Goal: Find specific fact: Find specific fact

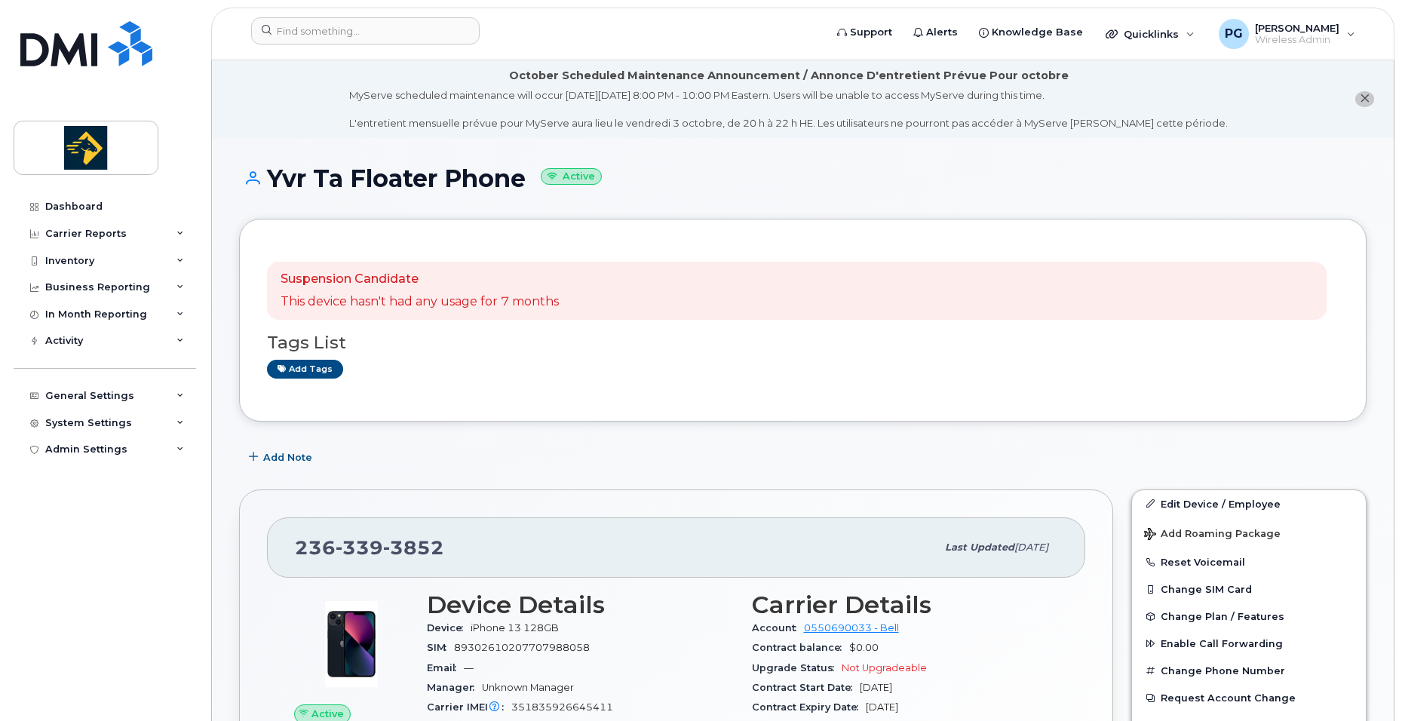
scroll to position [874, 0]
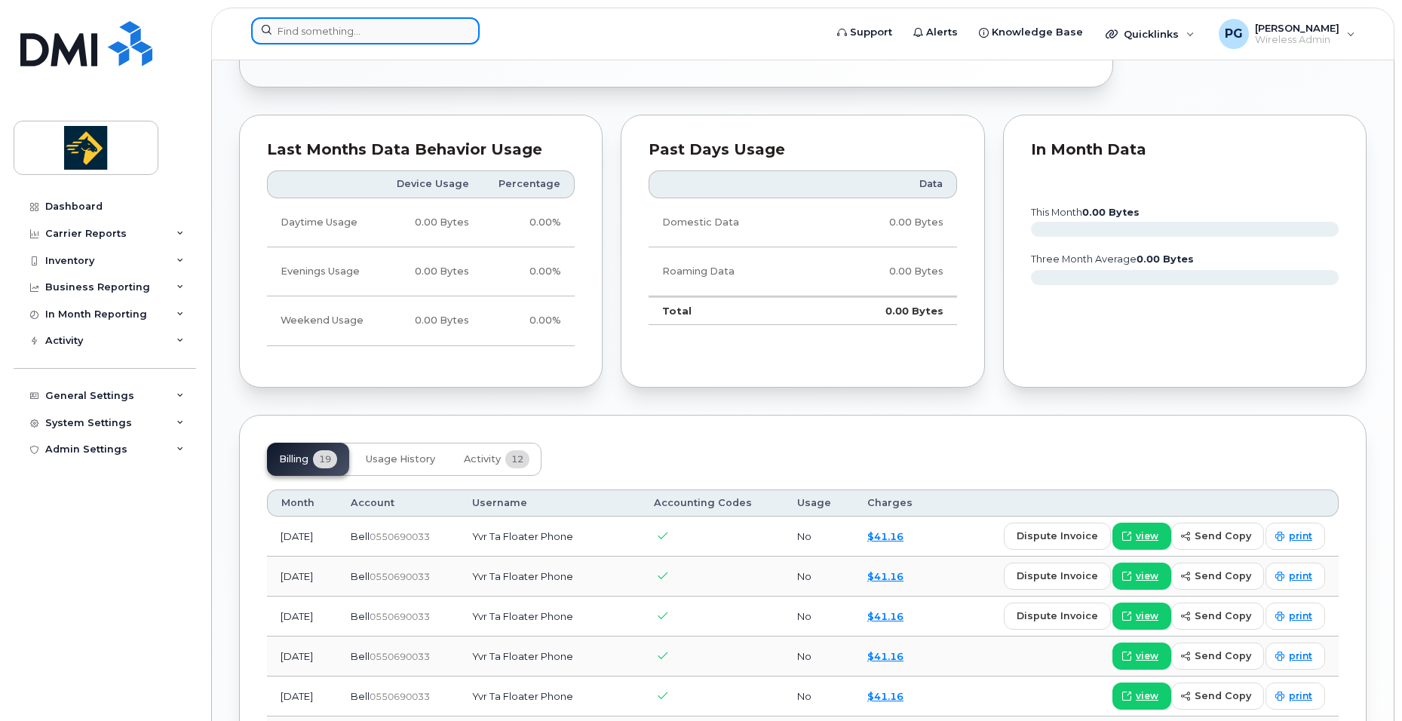
click at [392, 38] on input at bounding box center [365, 30] width 228 height 27
paste input "[PHONE_NUMBER]"
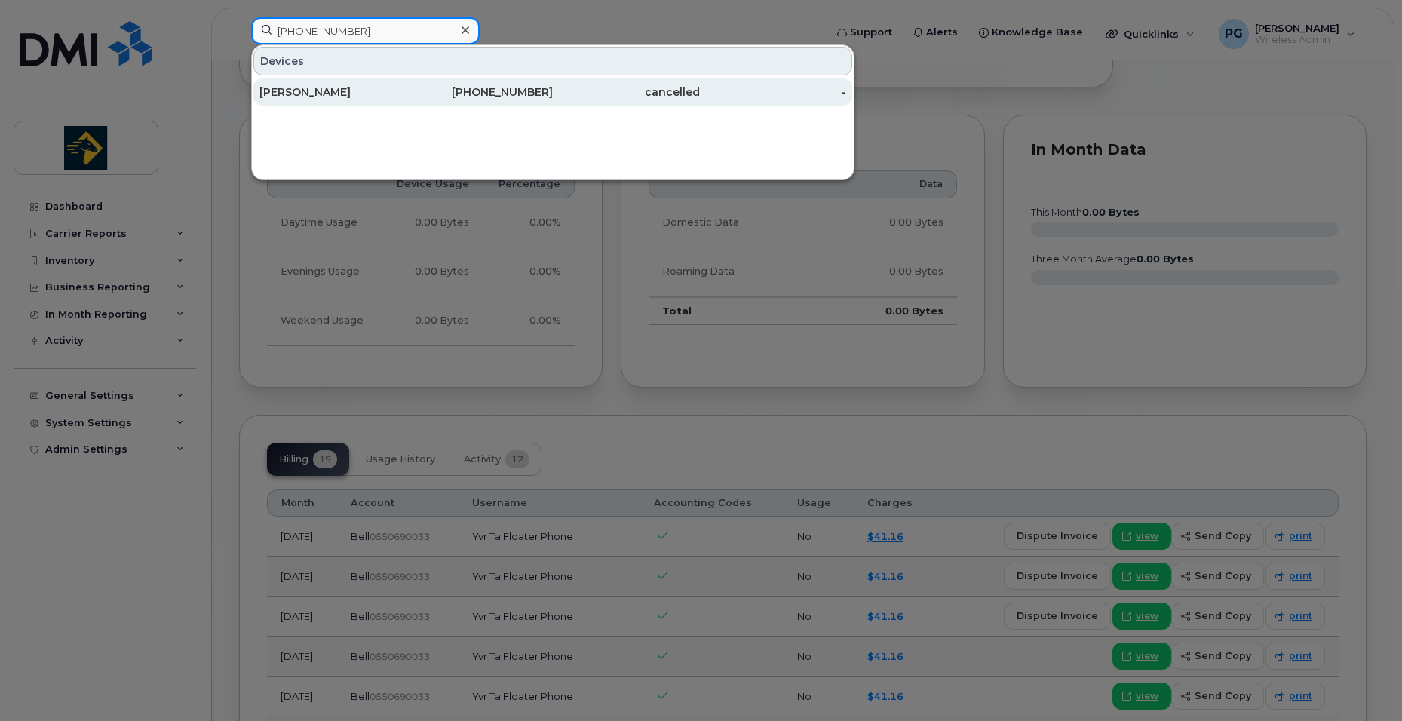
type input "(236) 334-3903"
click at [453, 90] on div "236-334-3903" at bounding box center [479, 91] width 147 height 15
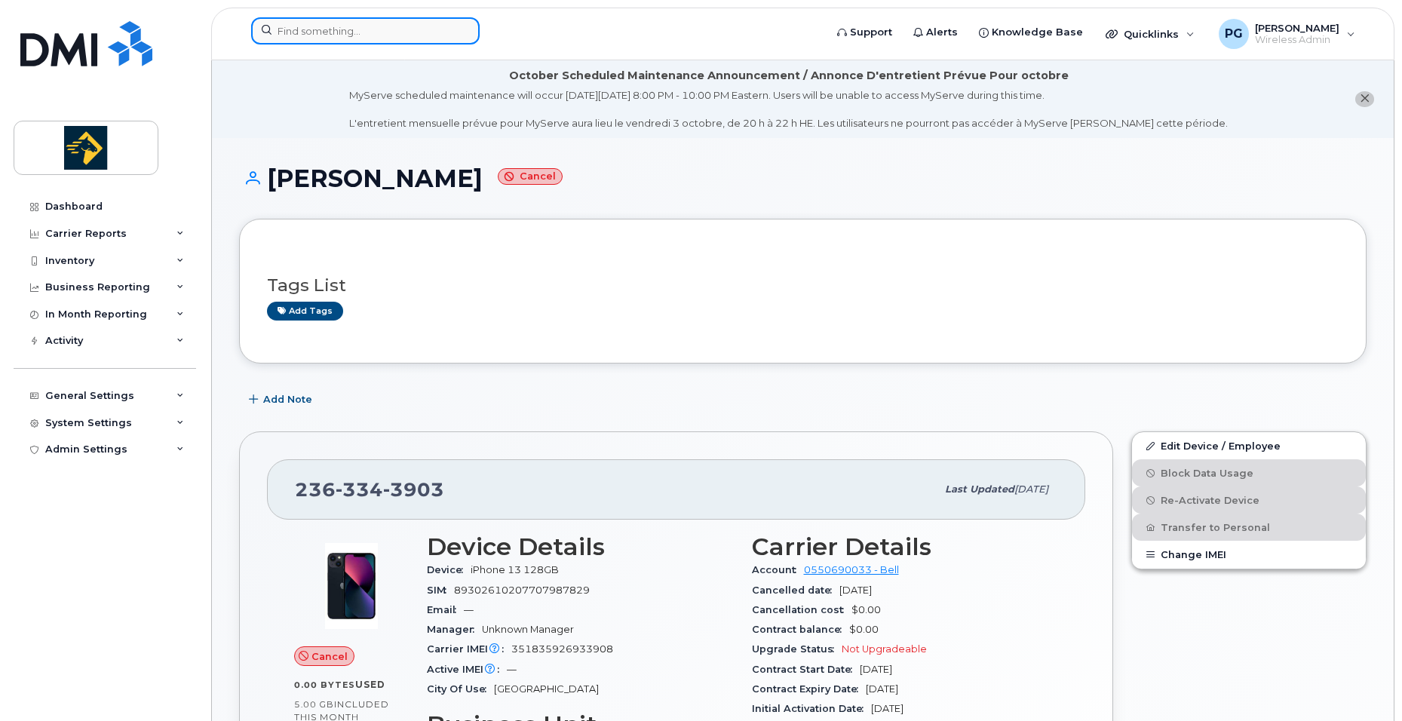
click at [386, 24] on input at bounding box center [365, 30] width 228 height 27
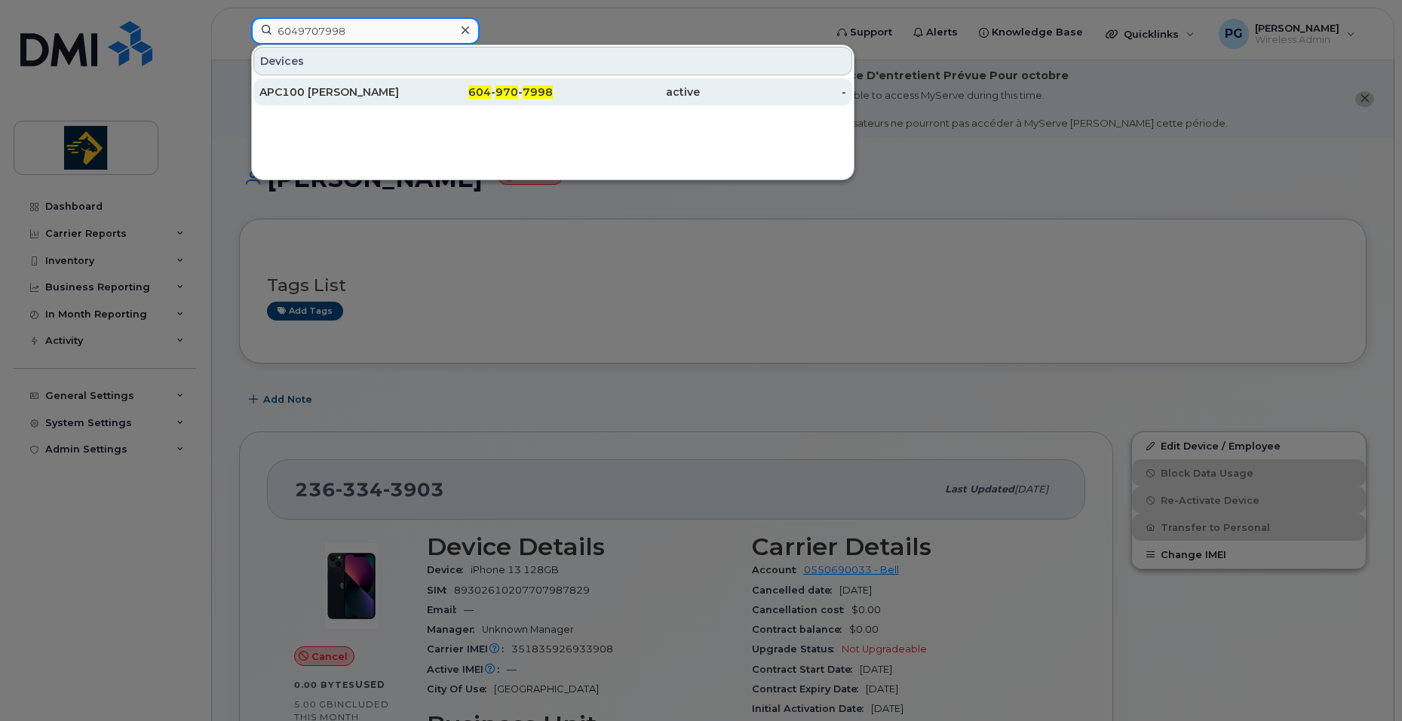
type input "6049707998"
click at [381, 90] on div "APC100 [PERSON_NAME]" at bounding box center [332, 91] width 147 height 15
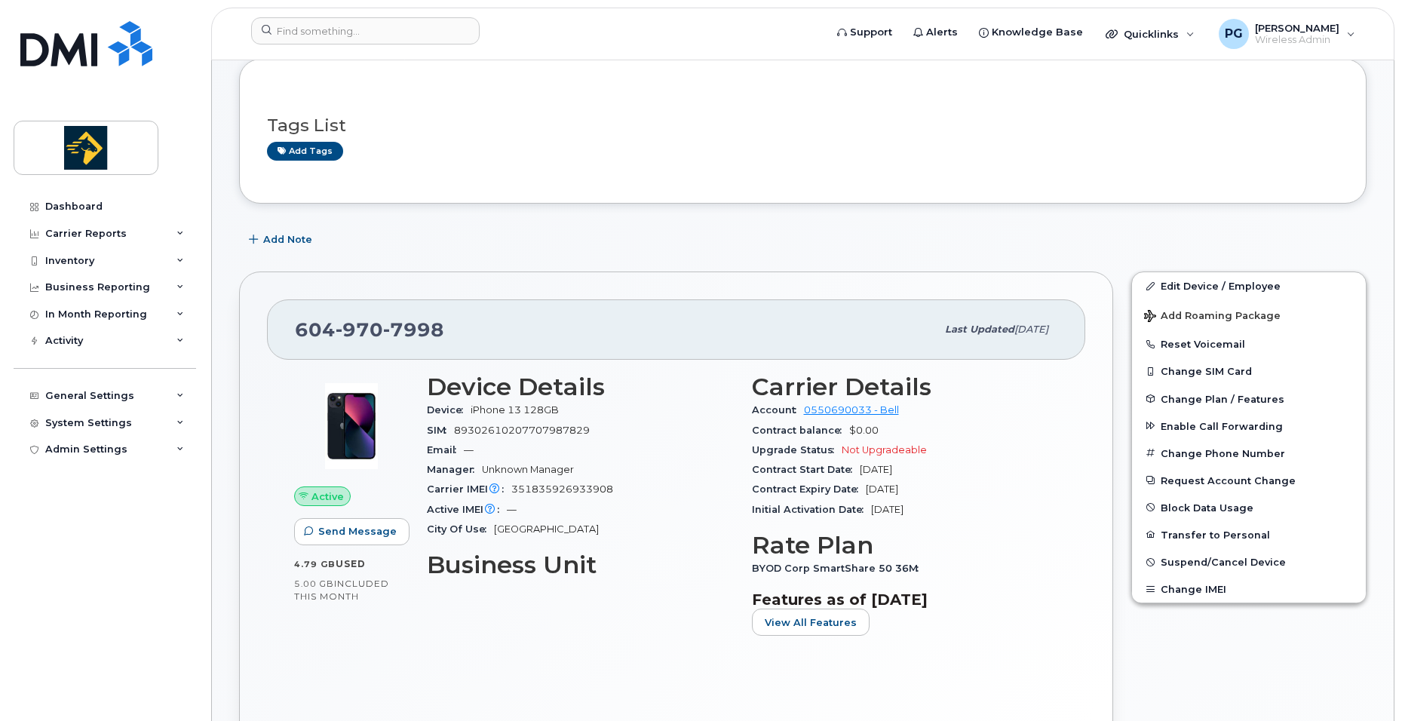
scroll to position [75, 0]
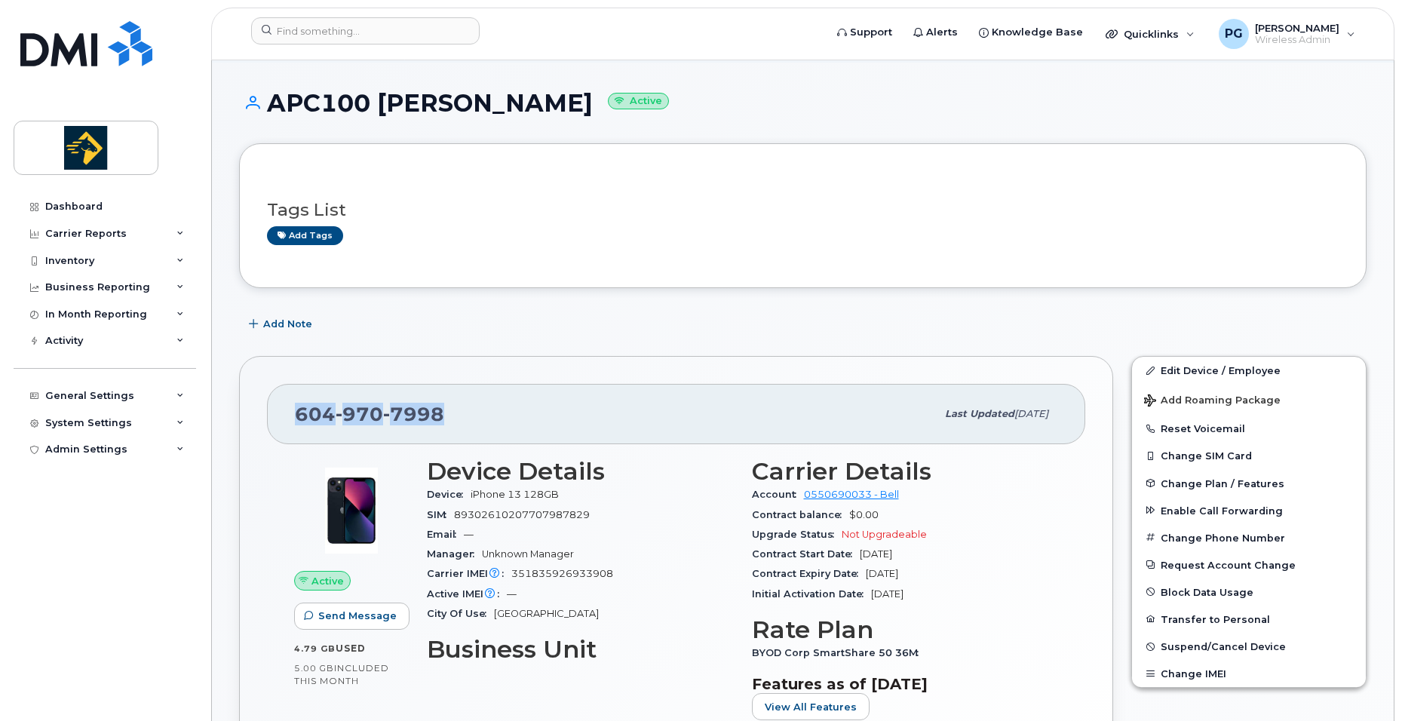
drag, startPoint x: 458, startPoint y: 409, endPoint x: 269, endPoint y: 419, distance: 189.5
click at [269, 419] on div "604 970 7998 Last updated Dec 17, 2024" at bounding box center [676, 414] width 818 height 60
copy span "604 970 7998"
click at [532, 268] on div "Tags List Add tags" at bounding box center [802, 215] width 1127 height 145
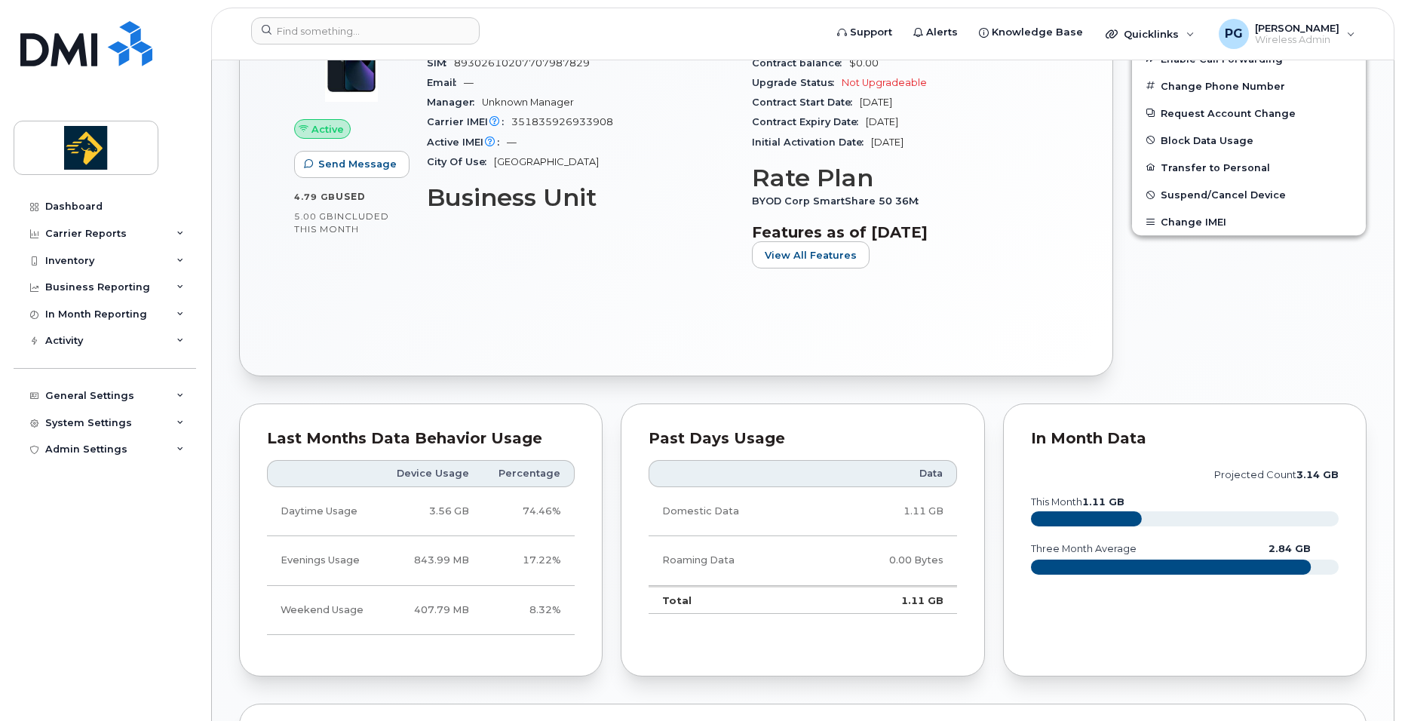
scroll to position [528, 0]
